Goal: Task Accomplishment & Management: Complete application form

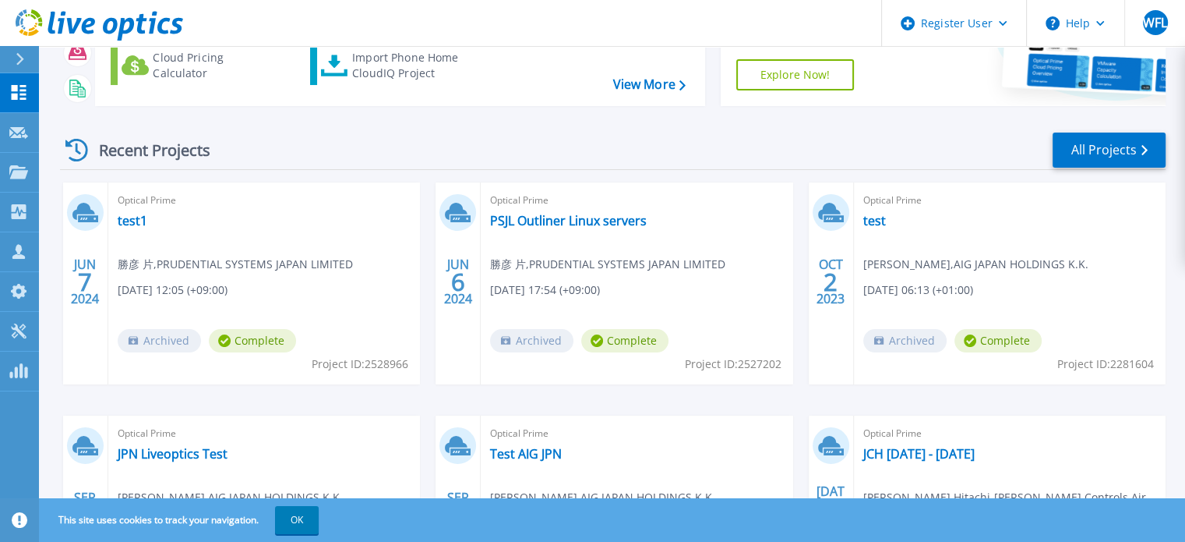
scroll to position [321, 0]
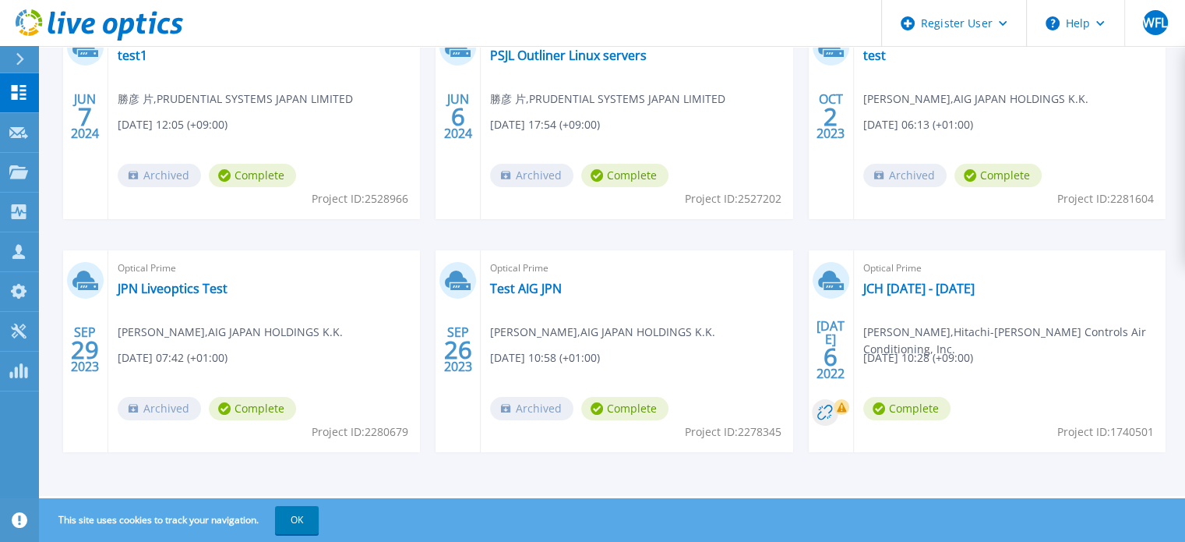
click at [962, 339] on span "Tomo 高野 , Hitachi-Johnson Controls Air Conditioning, Inc." at bounding box center [1015, 340] width 302 height 34
click at [877, 292] on link "JCH Nov 14th - 22nd" at bounding box center [919, 289] width 111 height 16
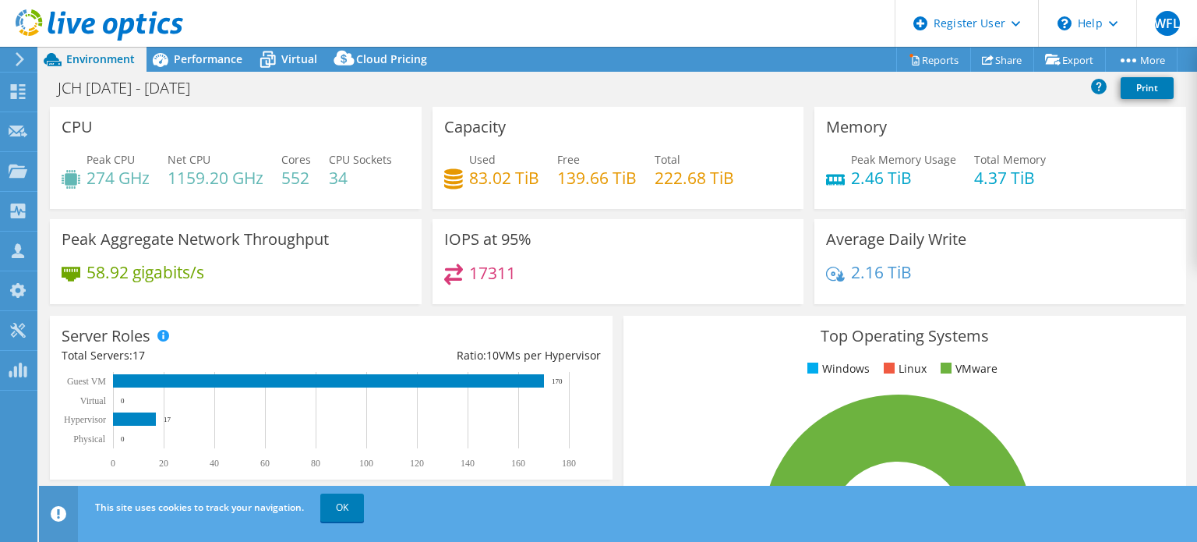
click at [935, 248] on h3 "Average Daily Write" at bounding box center [896, 239] width 140 height 17
click at [932, 62] on link "Reports" at bounding box center [933, 60] width 75 height 24
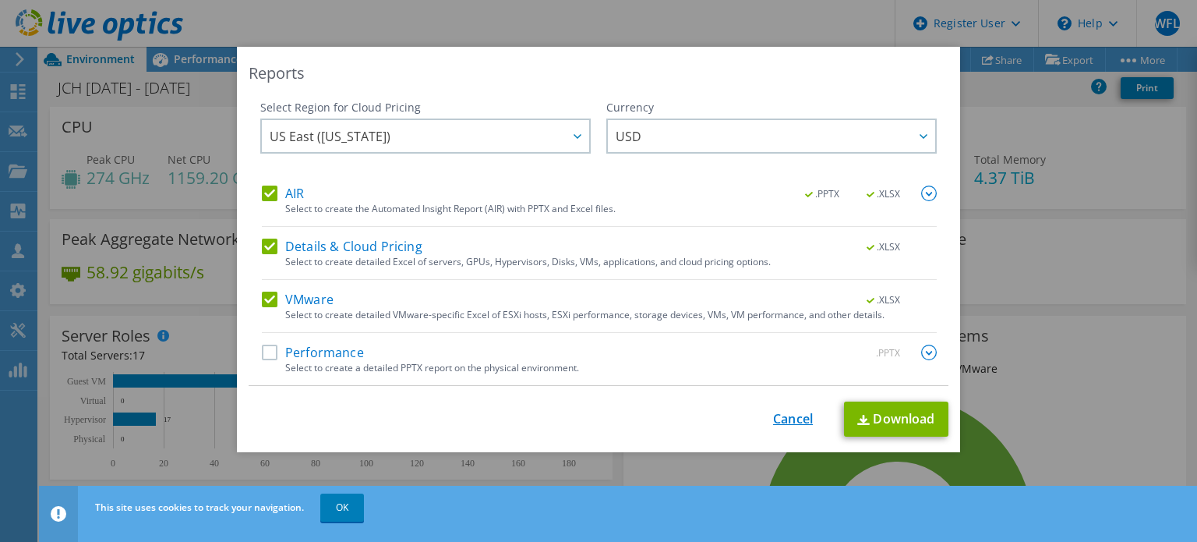
click at [791, 420] on link "Cancel" at bounding box center [793, 418] width 40 height 15
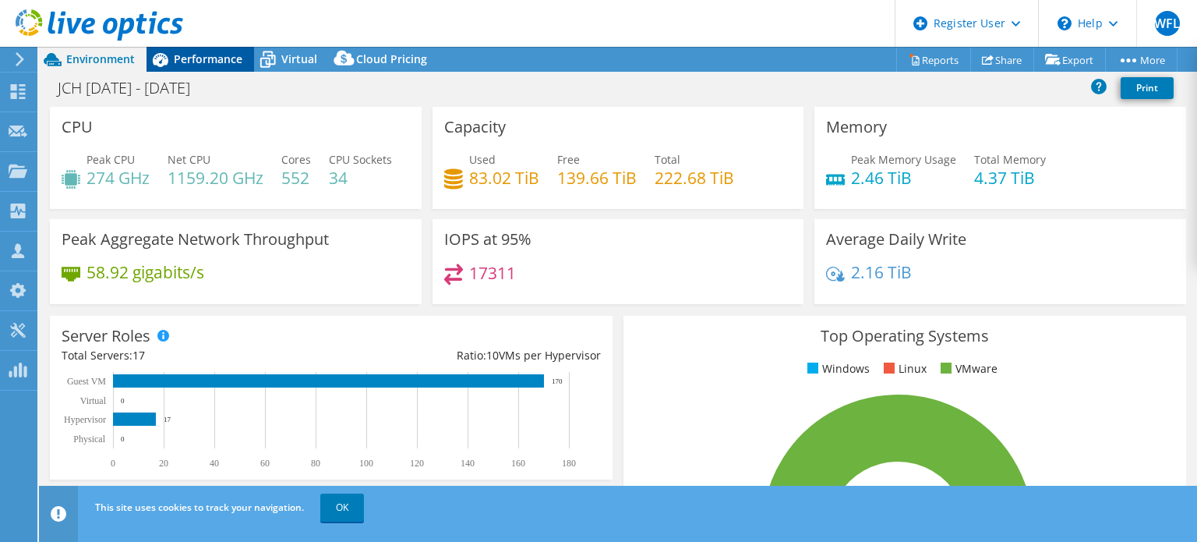
click at [221, 58] on span "Performance" at bounding box center [208, 58] width 69 height 15
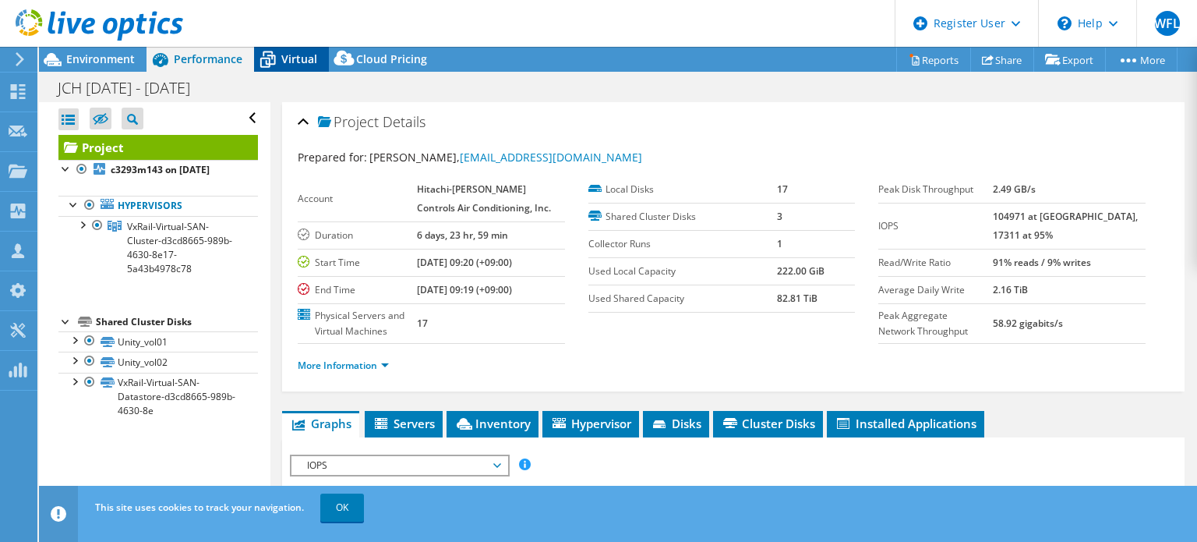
click at [287, 55] on span "Virtual" at bounding box center [299, 58] width 36 height 15
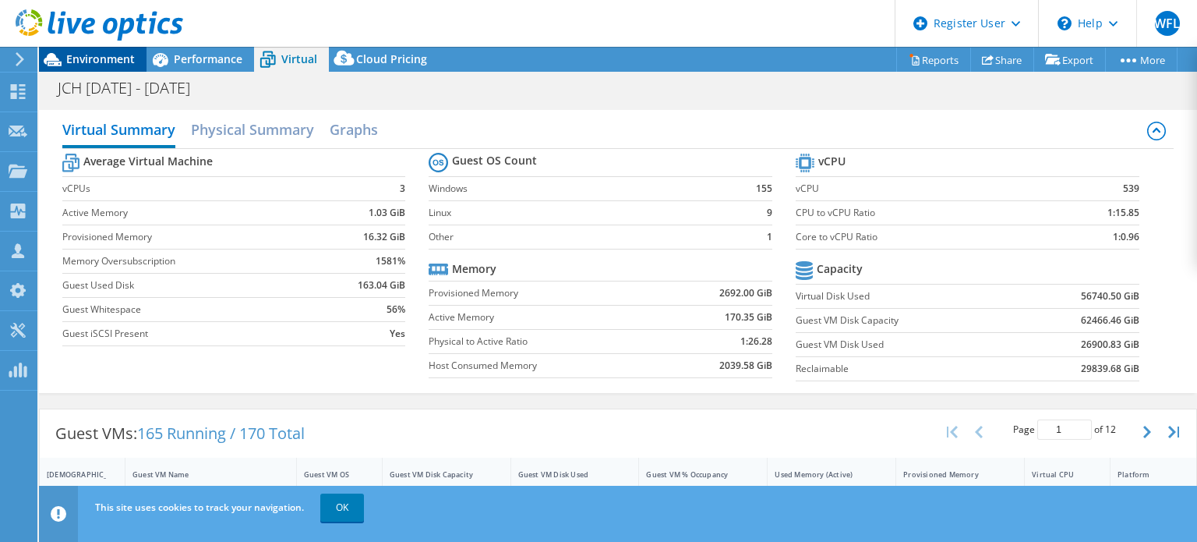
click at [102, 55] on span "Environment" at bounding box center [100, 58] width 69 height 15
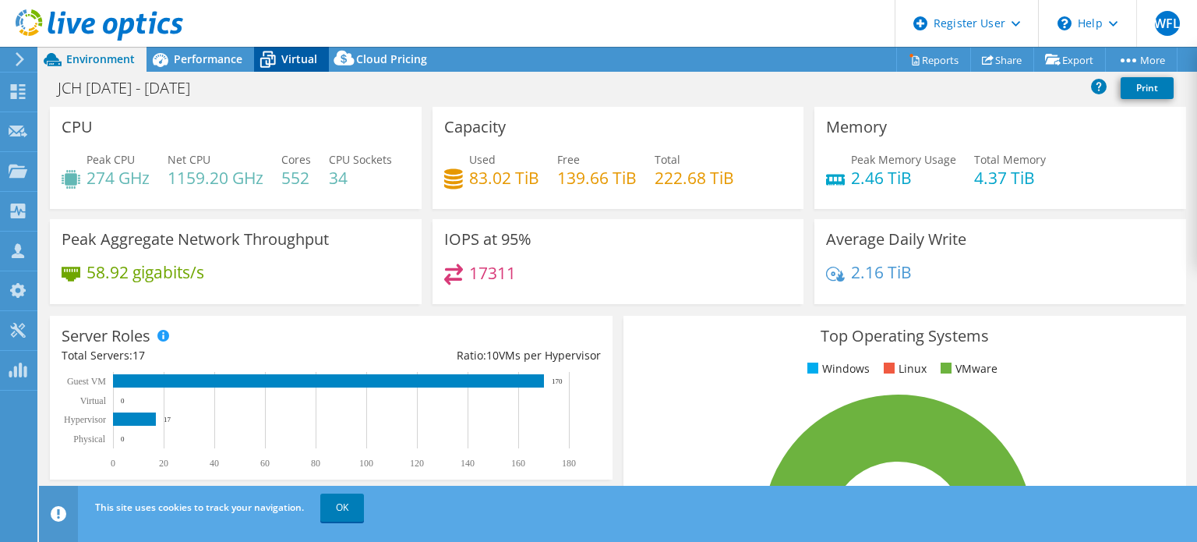
click at [279, 70] on icon at bounding box center [267, 59] width 27 height 27
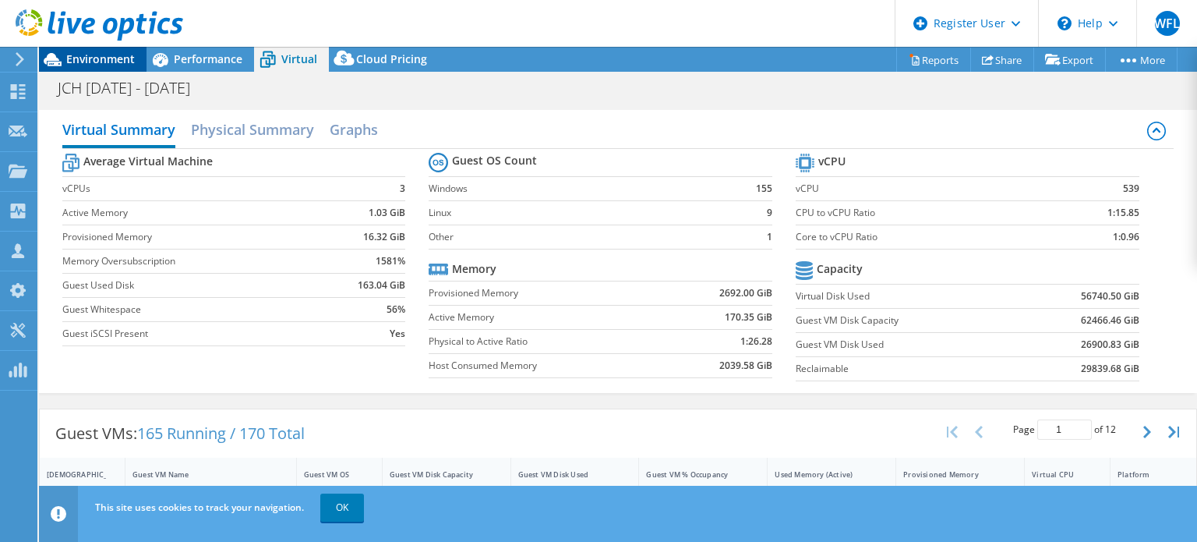
click at [101, 65] on span "Environment" at bounding box center [100, 58] width 69 height 15
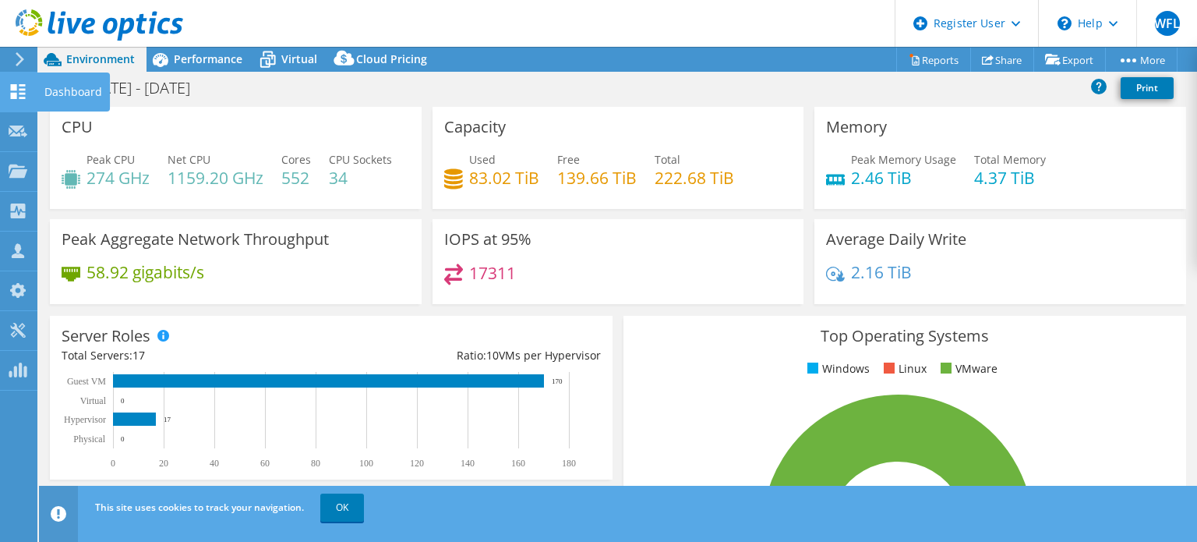
click at [15, 92] on use at bounding box center [18, 91] width 15 height 15
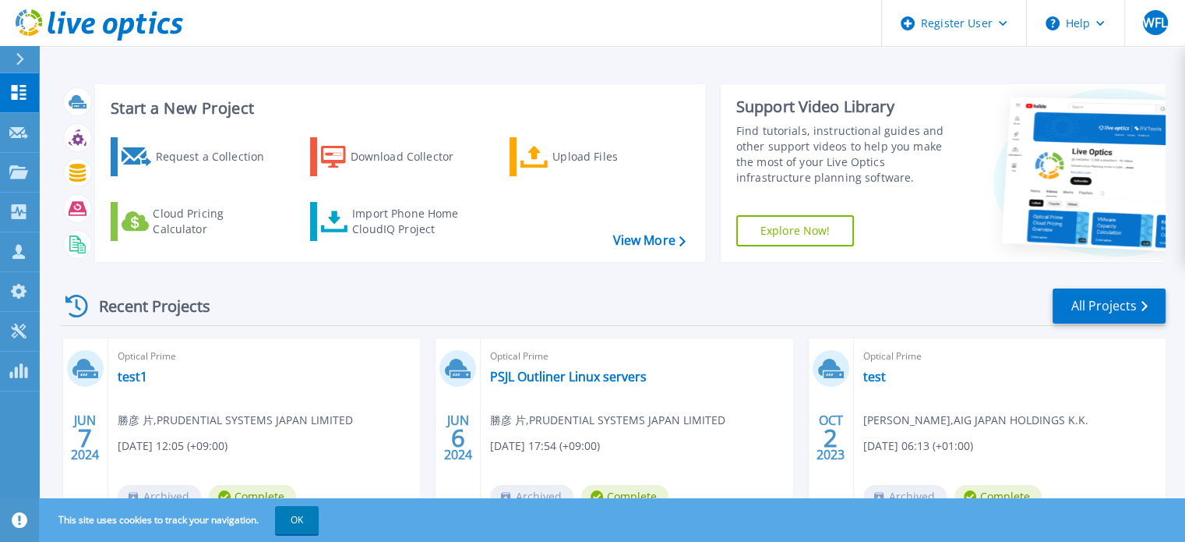
click at [358, 323] on div "Recent Projects All Projects" at bounding box center [613, 306] width 1106 height 39
click at [411, 150] on div "Download Collector" at bounding box center [413, 156] width 125 height 31
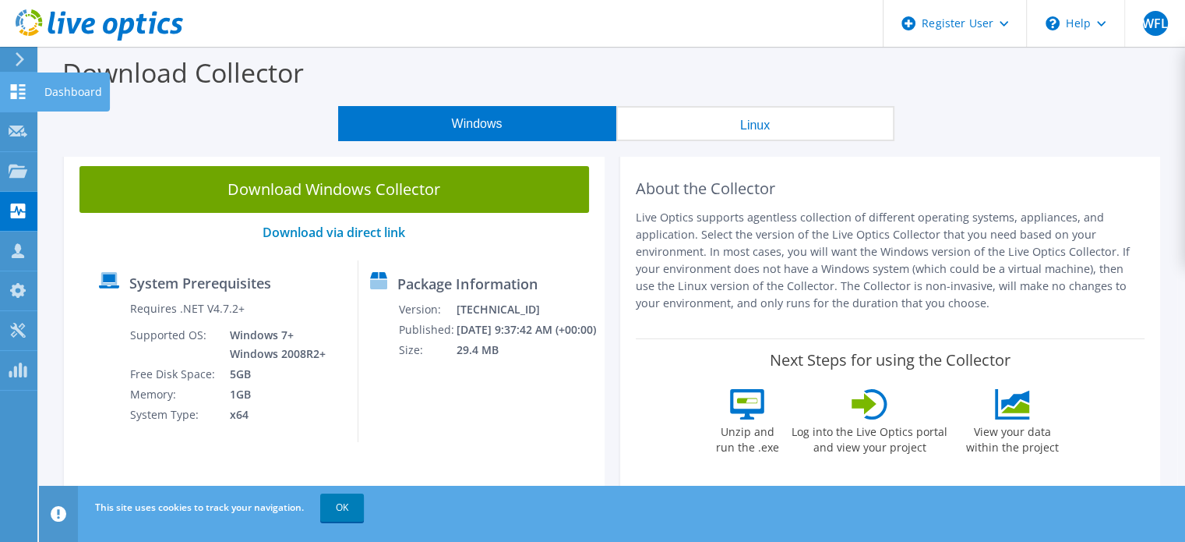
click at [17, 84] on icon at bounding box center [18, 91] width 19 height 15
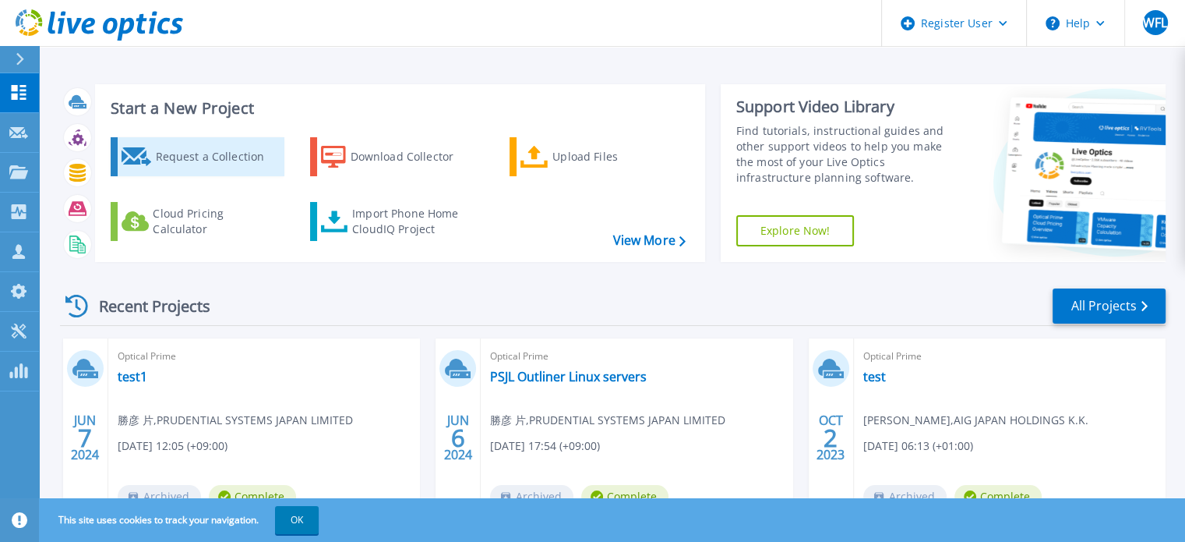
click at [198, 154] on div "Request a Collection" at bounding box center [217, 156] width 125 height 31
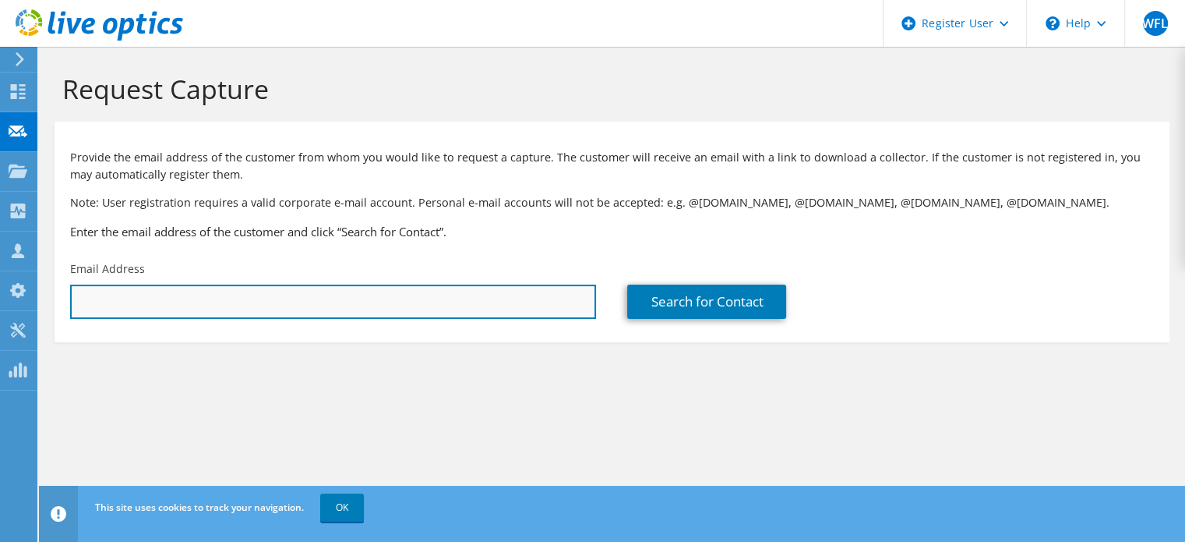
click at [171, 305] on input "text" at bounding box center [333, 301] width 526 height 34
paste input "Hamano, Atsushi <atsushi.hamano@vwfs.com>"
drag, startPoint x: 181, startPoint y: 298, endPoint x: 143, endPoint y: 308, distance: 39.3
click at [143, 308] on input "Hamano, Atsushi <atsushi.hamano@vwfs.com>" at bounding box center [333, 301] width 526 height 34
click at [178, 306] on input "Hamano, Atsushi <atsushi.hamano@vwfs.com>" at bounding box center [333, 301] width 526 height 34
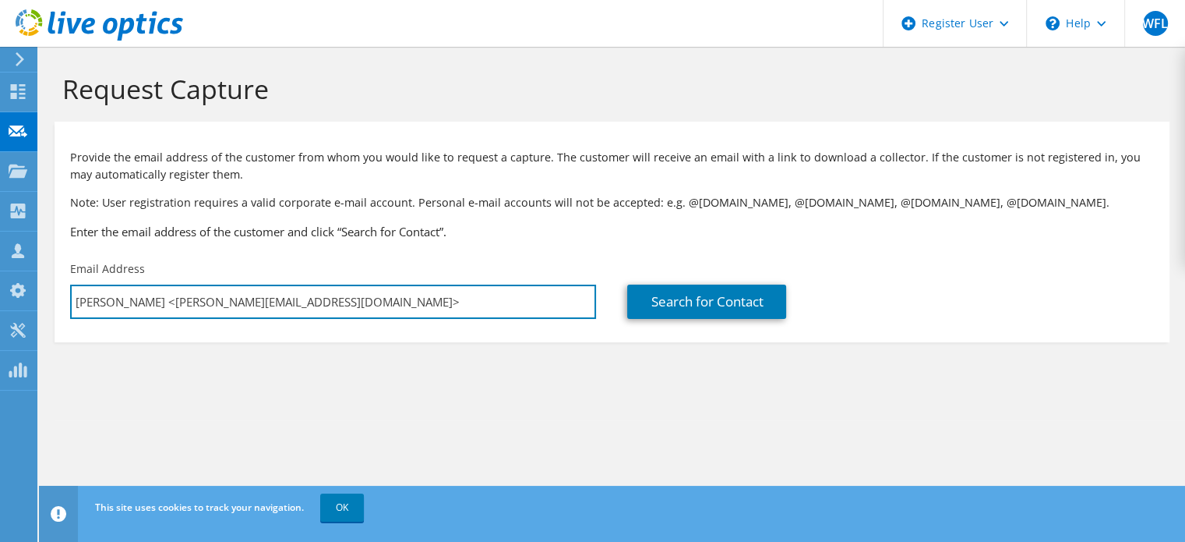
drag, startPoint x: 178, startPoint y: 306, endPoint x: 41, endPoint y: 304, distance: 137.2
click at [41, 304] on section "Request Capture Provide the email address of the customer from whom you would l…" at bounding box center [612, 233] width 1146 height 373
click at [245, 298] on input "atsushi.hamano@vwfs.com>" at bounding box center [333, 301] width 526 height 34
type input "atsushi.hamano@vwfs.com"
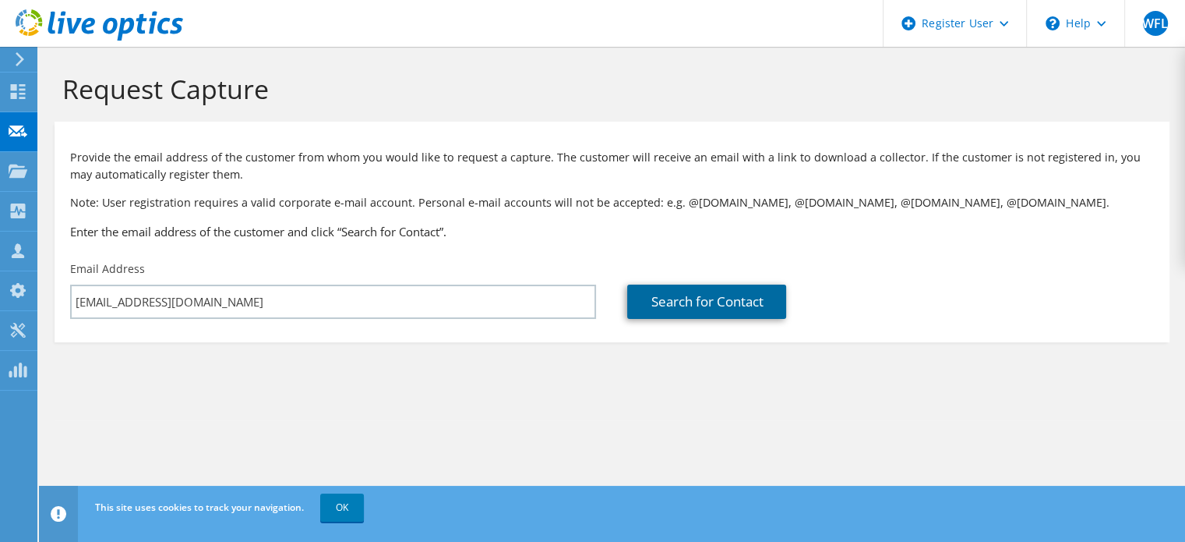
click at [667, 302] on link "Search for Contact" at bounding box center [706, 301] width 159 height 34
type input "VOLKSWAGEN FINANCIAL SERVICES JAPAN LTD."
type input "敦"
type input "濱野"
type input "[GEOGRAPHIC_DATA]"
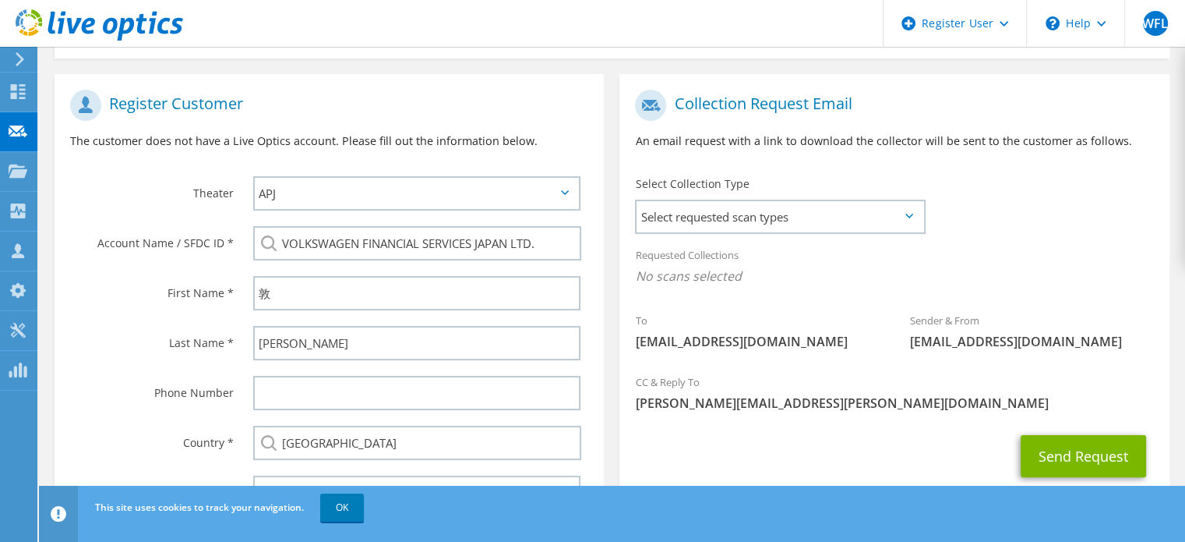
scroll to position [312, 0]
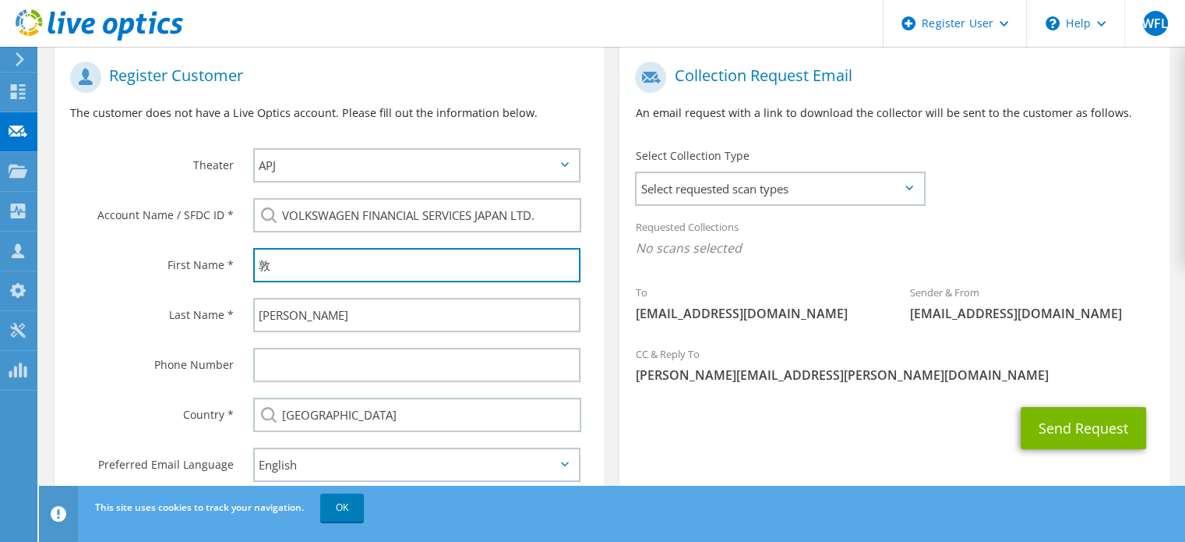
drag, startPoint x: 274, startPoint y: 274, endPoint x: 253, endPoint y: 274, distance: 21.8
click at [253, 274] on div "敦" at bounding box center [421, 265] width 366 height 50
paste input "Atsushi"
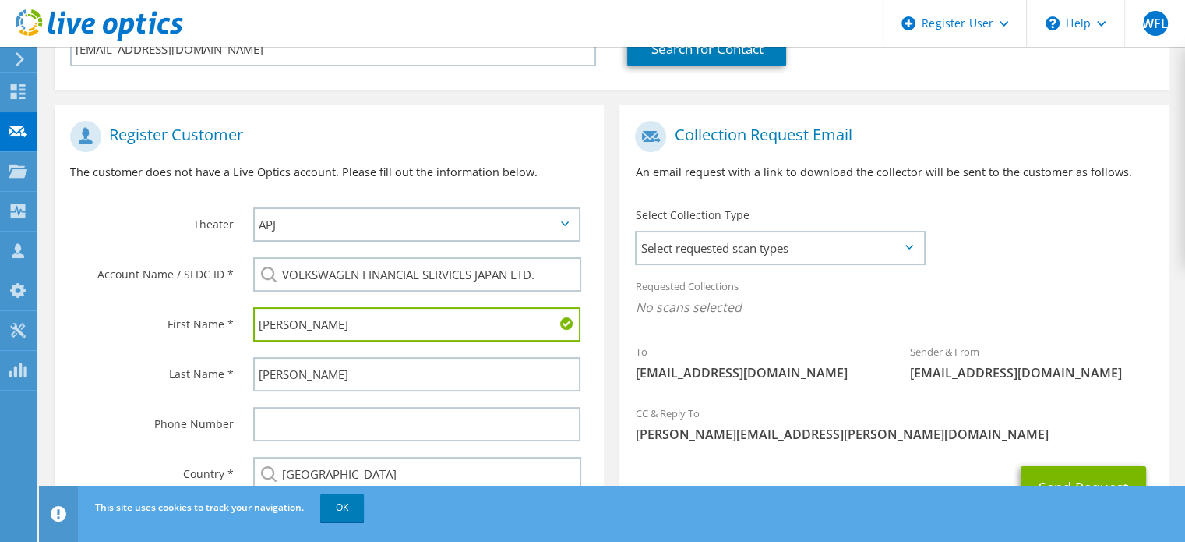
scroll to position [278, 0]
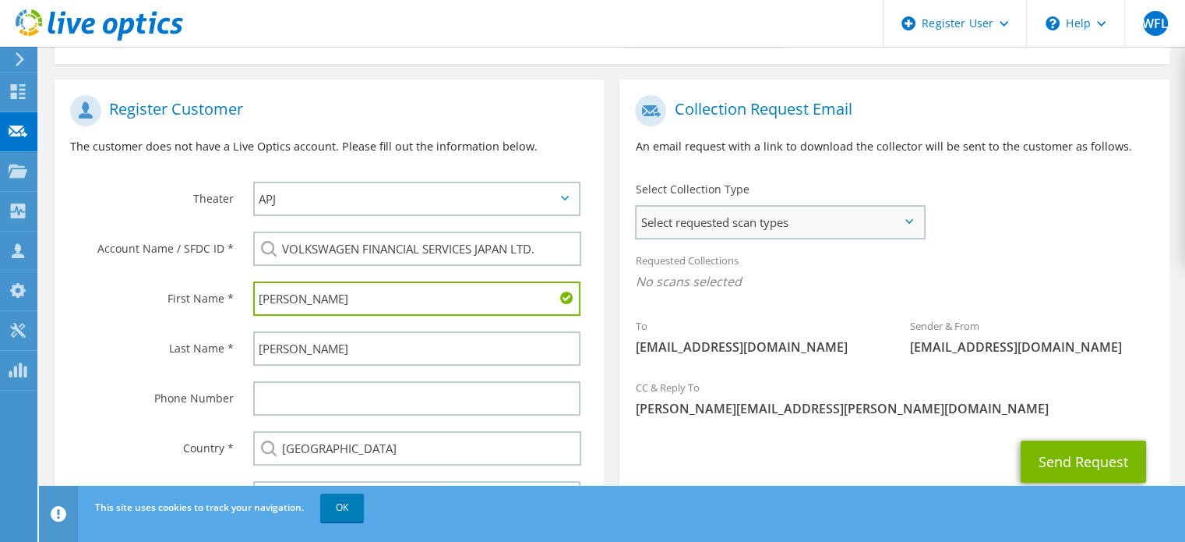
type input "Atsushi"
click at [904, 227] on span "Select requested scan types" at bounding box center [780, 222] width 287 height 31
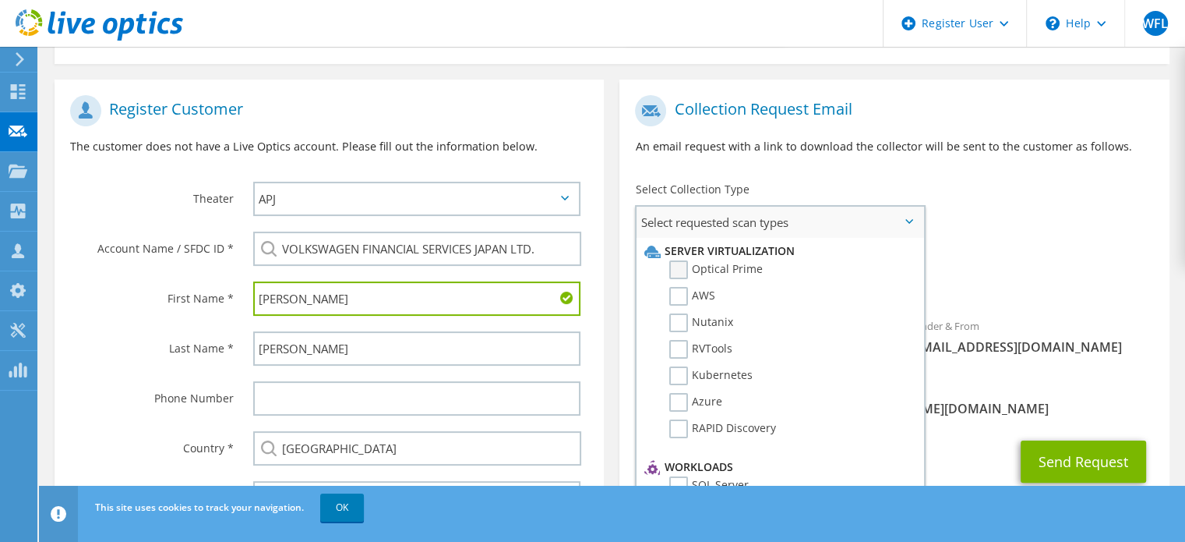
click at [696, 262] on label "Optical Prime" at bounding box center [716, 269] width 94 height 19
click at [0, 0] on input "Optical Prime" at bounding box center [0, 0] width 0 height 0
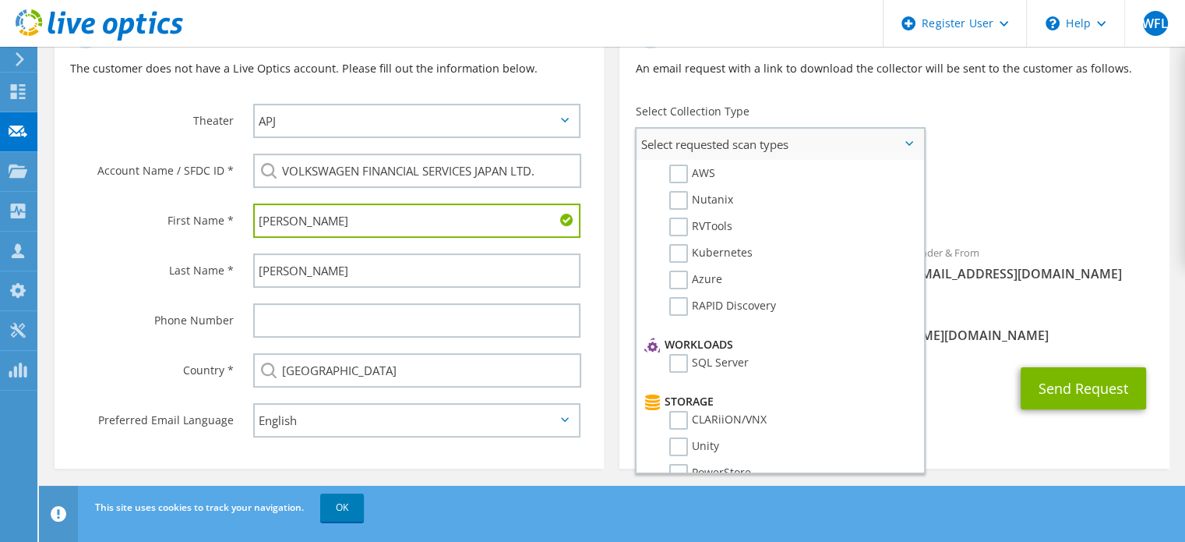
scroll to position [0, 0]
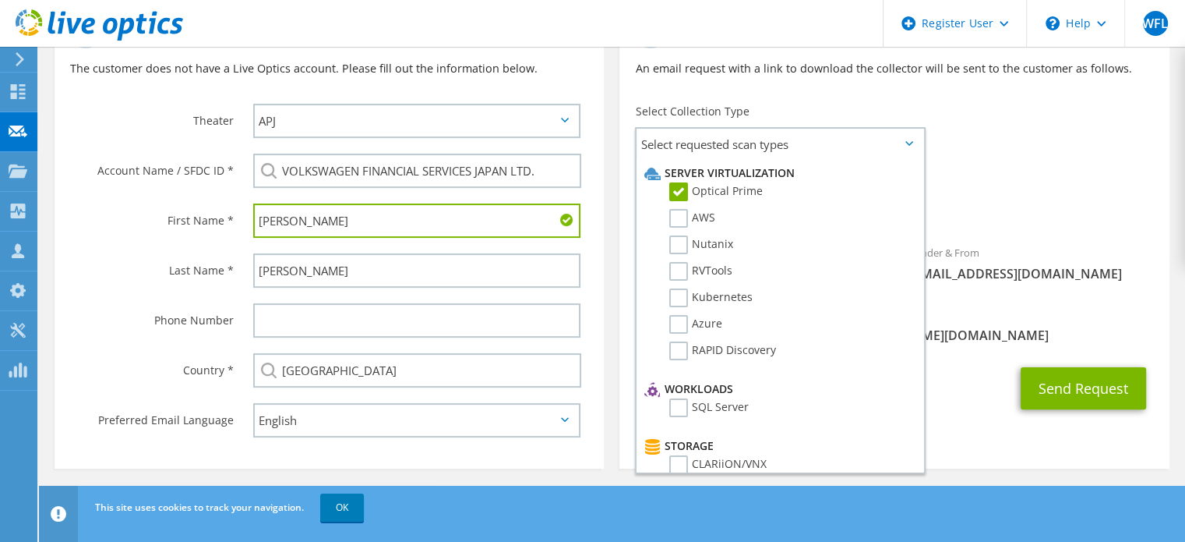
click at [1086, 188] on div "Requested Collections No scans selected Optical Prime" at bounding box center [894, 197] width 549 height 62
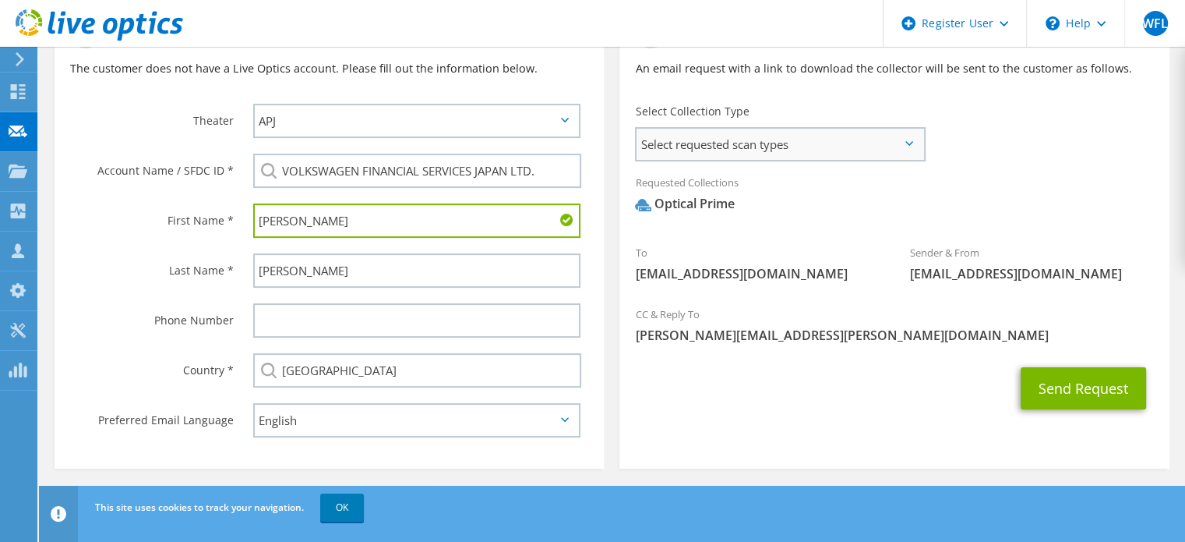
click at [777, 146] on span "Select requested scan types" at bounding box center [780, 144] width 287 height 31
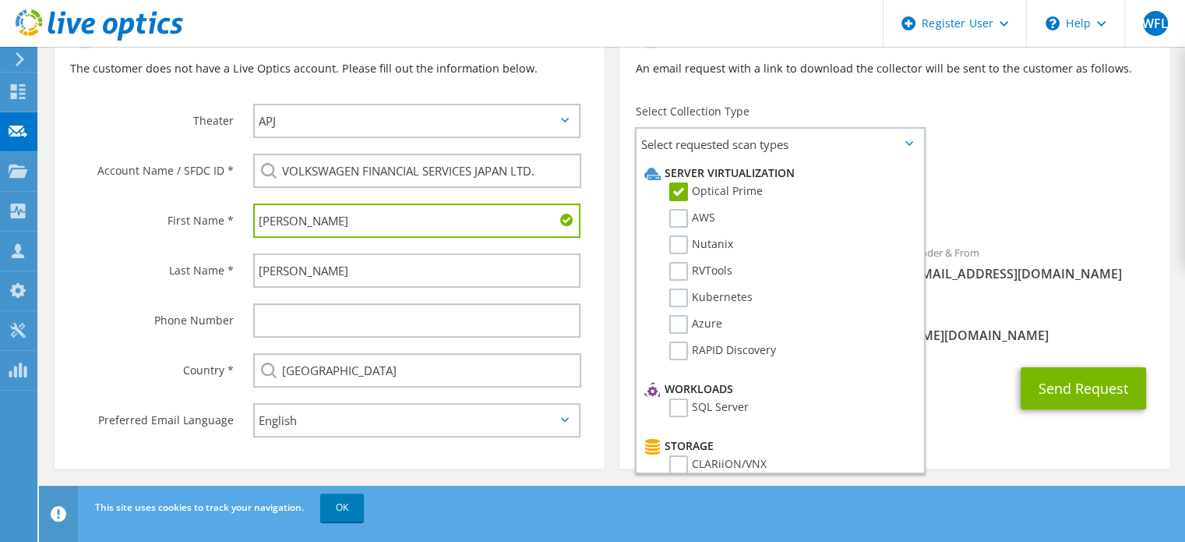
click at [1040, 168] on div "Requested Collections No scans selected Optical Prime" at bounding box center [894, 197] width 549 height 62
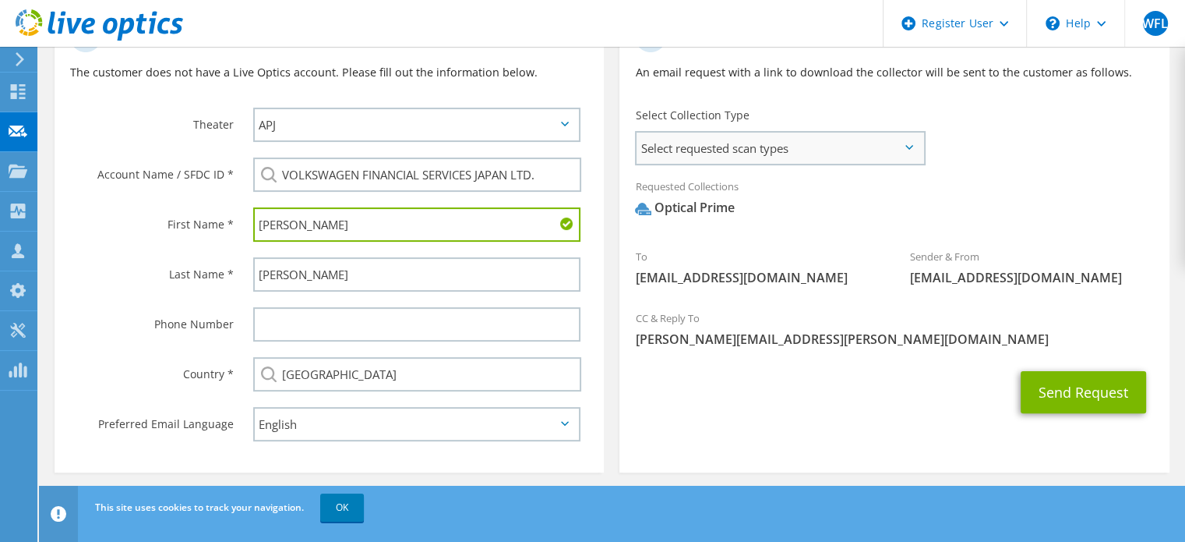
scroll to position [356, 0]
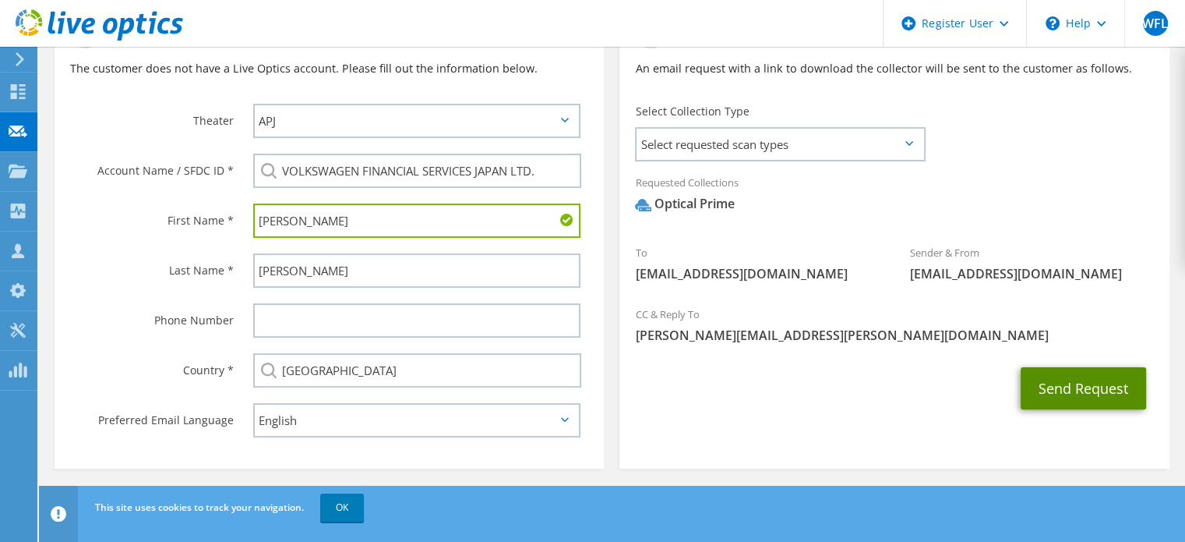
click at [1088, 390] on button "Send Request" at bounding box center [1083, 388] width 125 height 42
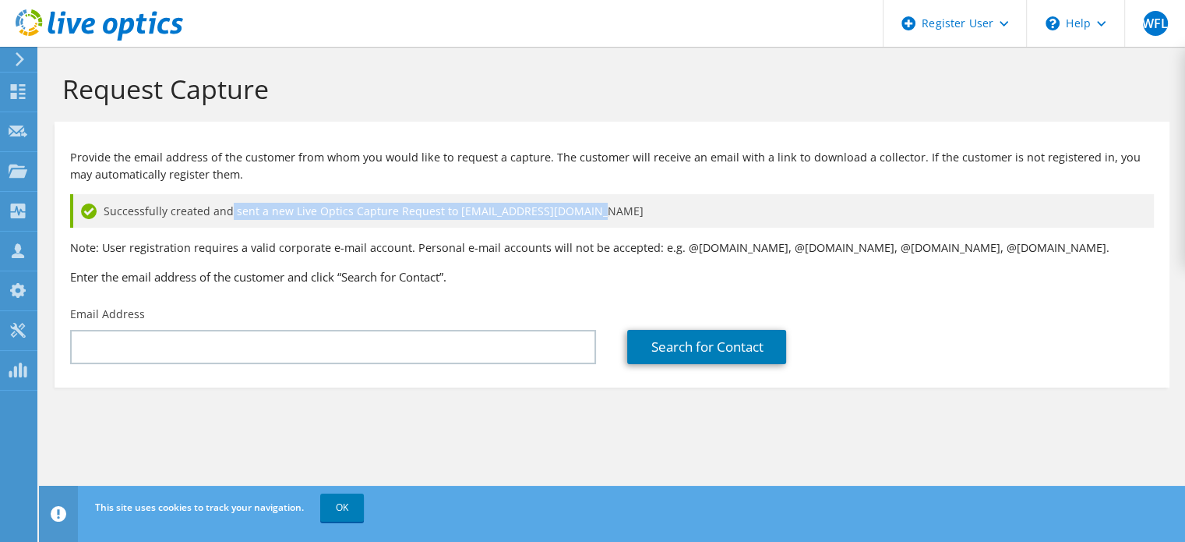
drag, startPoint x: 290, startPoint y: 205, endPoint x: 607, endPoint y: 210, distance: 317.2
click at [607, 210] on div "Successfully created and sent a new Live Optics Capture Request to [EMAIL_ADDRE…" at bounding box center [612, 211] width 1084 height 34
click at [617, 217] on div "Successfully created and sent a new Live Optics Capture Request to [EMAIL_ADDRE…" at bounding box center [612, 211] width 1084 height 34
